Goal: Navigation & Orientation: Find specific page/section

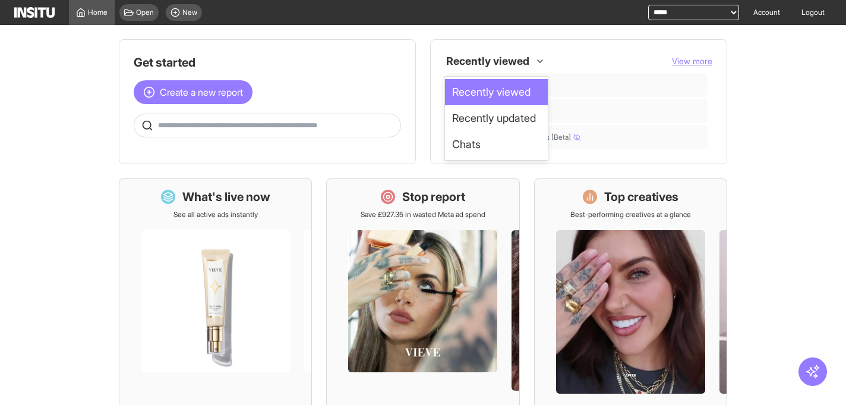
click at [542, 60] on icon at bounding box center [540, 61] width 10 height 10
click at [507, 143] on span "Chats" at bounding box center [496, 144] width 89 height 17
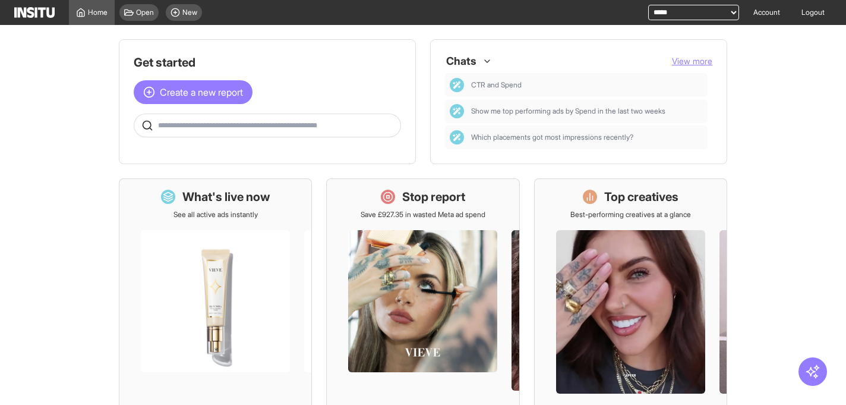
click at [492, 61] on div "option Chats, selected. Chats View more" at bounding box center [578, 61] width 267 height 14
click at [489, 61] on icon at bounding box center [488, 61] width 10 height 10
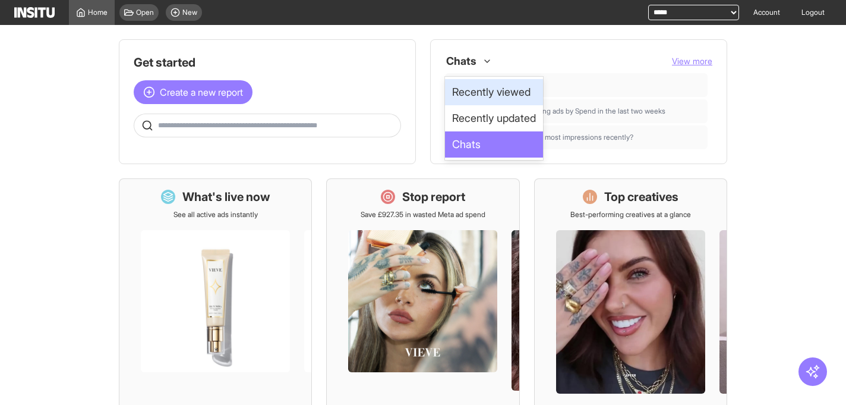
click at [479, 96] on span "Recently viewed" at bounding box center [491, 92] width 78 height 17
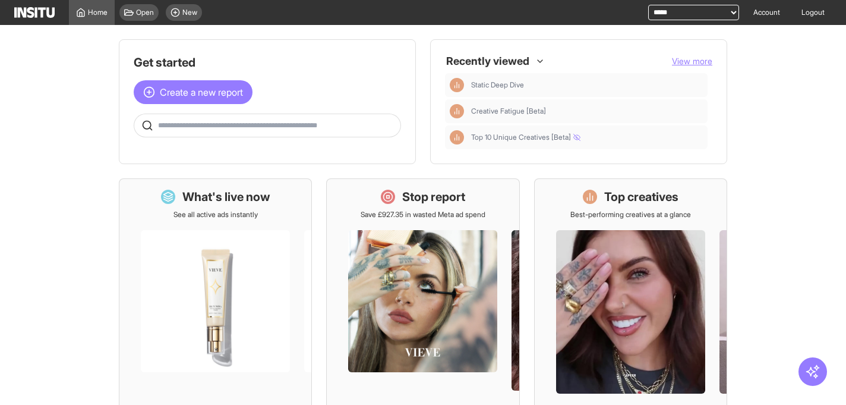
click at [677, 61] on span "View more" at bounding box center [692, 61] width 40 height 10
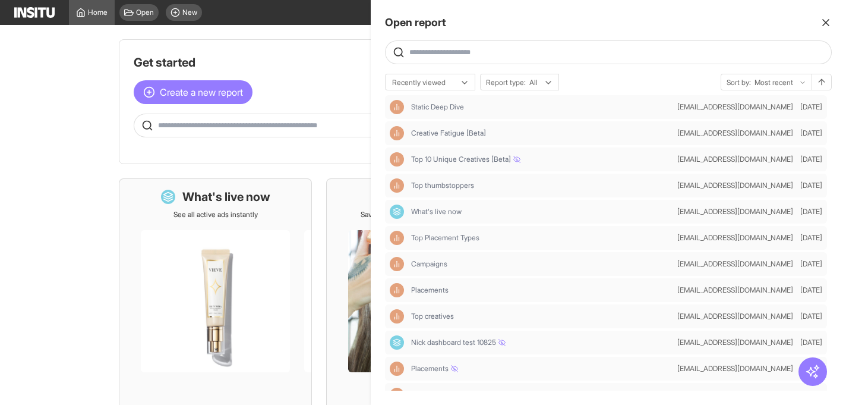
click at [827, 23] on line "button" at bounding box center [826, 23] width 6 height 6
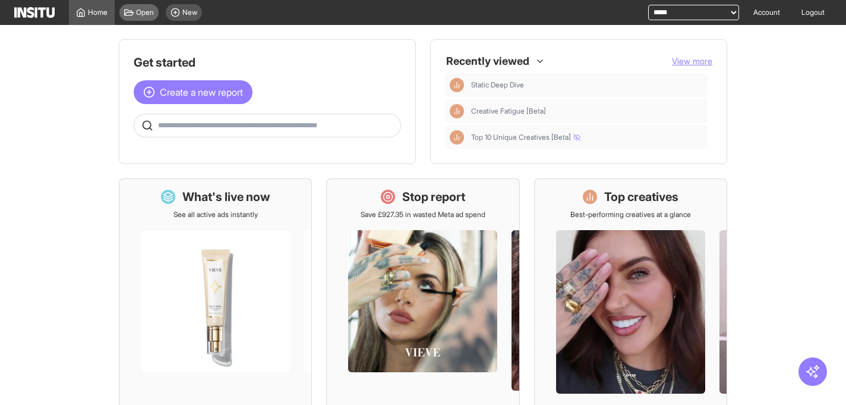
click at [149, 12] on span "Open" at bounding box center [145, 13] width 18 height 10
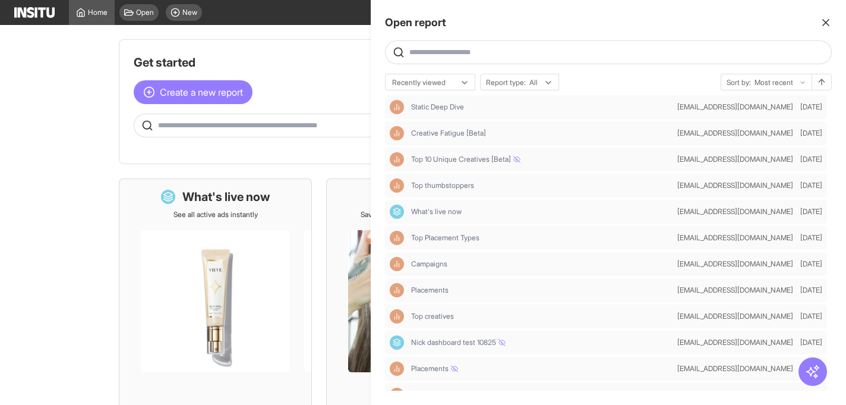
click at [825, 23] on line "button" at bounding box center [826, 23] width 6 height 6
